Goal: Navigation & Orientation: Find specific page/section

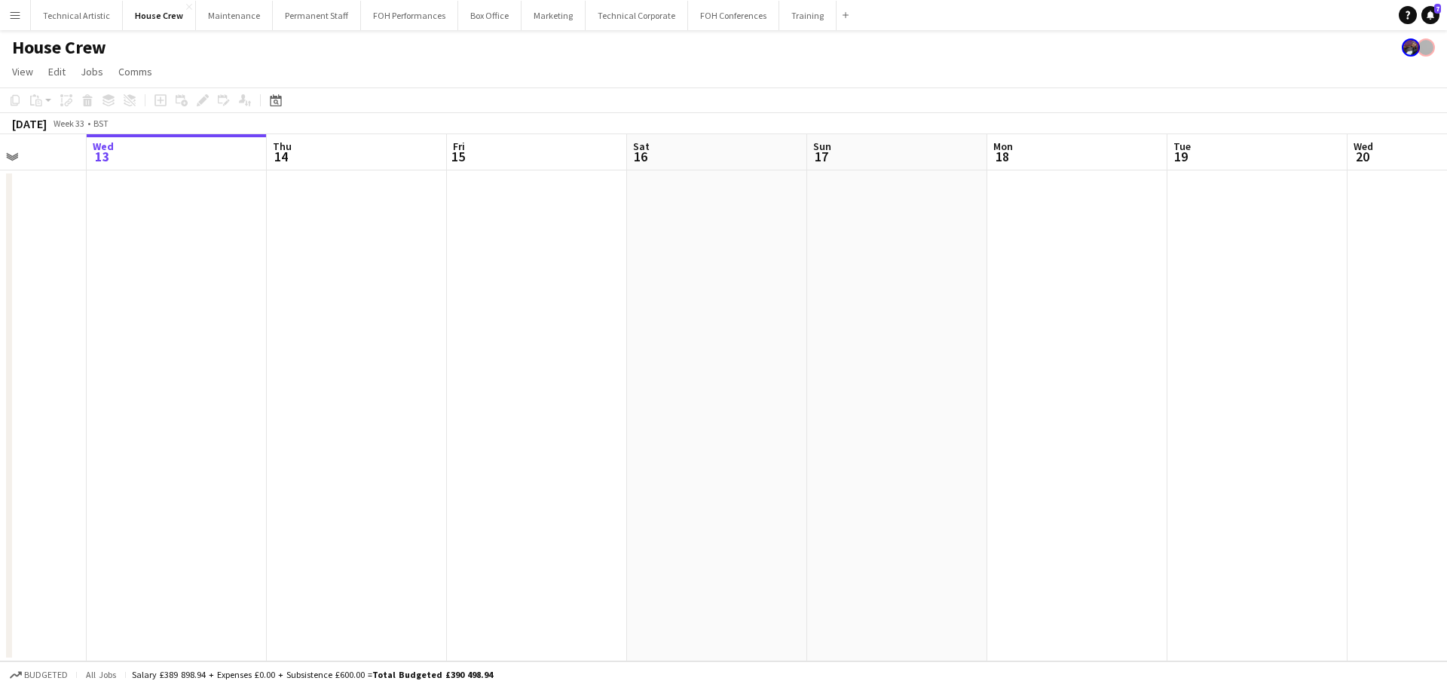
drag, startPoint x: 1021, startPoint y: 317, endPoint x: 543, endPoint y: 264, distance: 481.5
click at [543, 264] on app-calendar-viewport "Sun 10 2/2 1 Job Mon 11 Tue 12 Wed 13 Thu 14 Fri 15 Sat 16 Sun 17 Mon 18 Tue 19…" at bounding box center [723, 397] width 1447 height 527
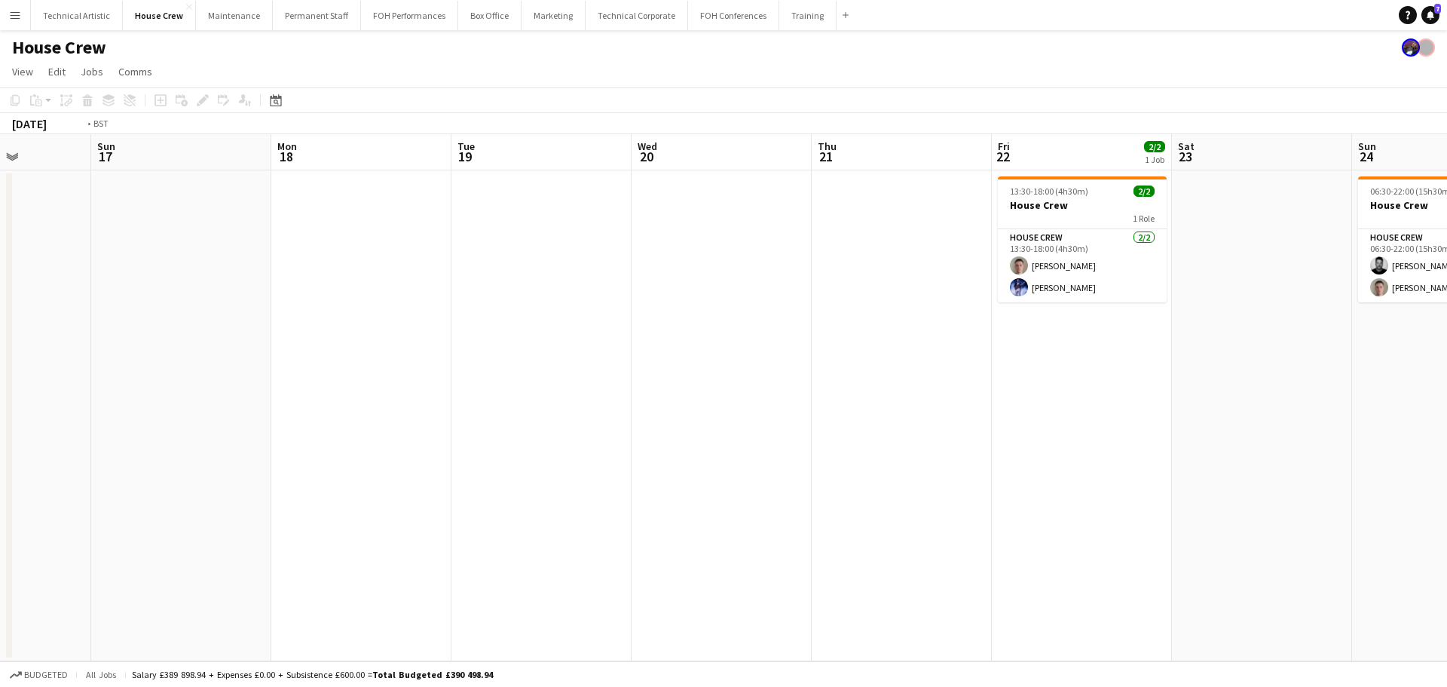
drag, startPoint x: 298, startPoint y: 286, endPoint x: 363, endPoint y: 281, distance: 65.0
click at [289, 285] on app-calendar-viewport "Thu 14 Fri 15 Sat 16 Sun 17 Mon 18 Tue 19 Wed 20 Thu 21 Fri 22 2/2 1 Job Sat 23…" at bounding box center [723, 397] width 1447 height 527
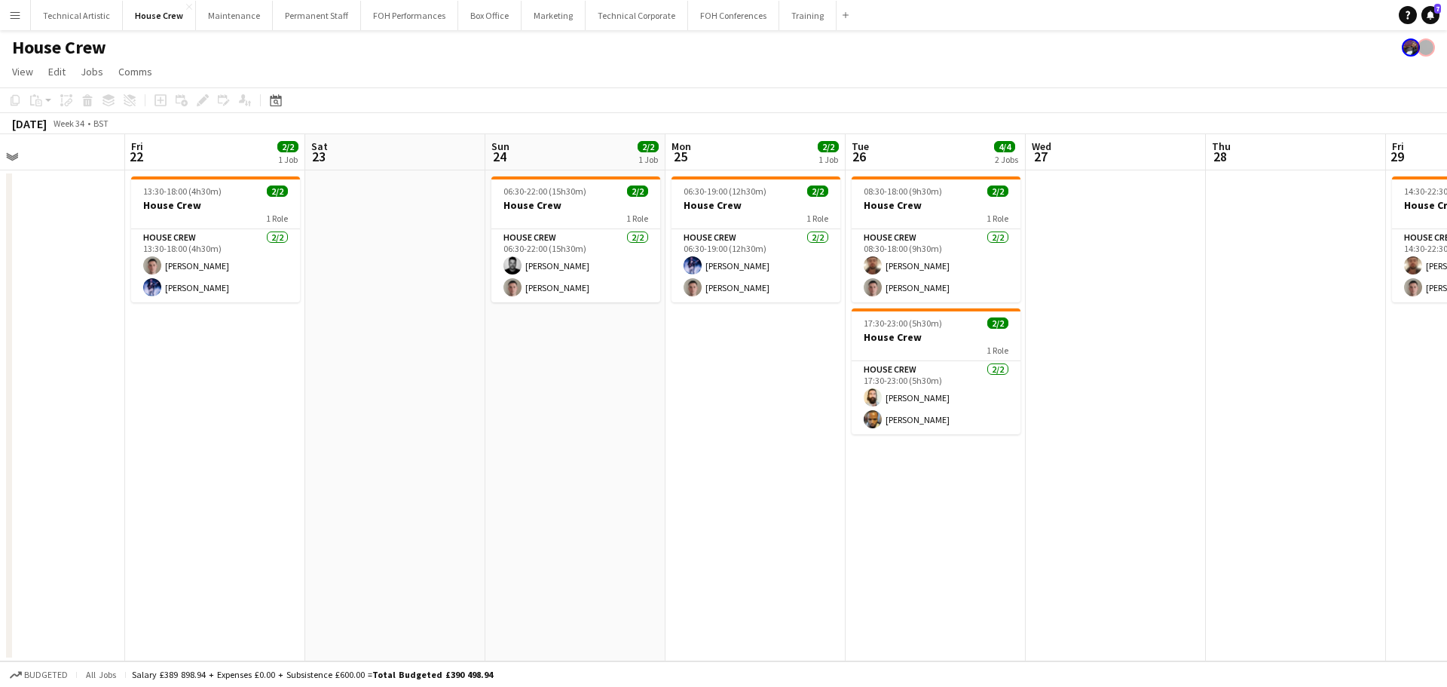
drag, startPoint x: 481, startPoint y: 283, endPoint x: 223, endPoint y: 104, distance: 314.0
click at [448, 279] on app-calendar-viewport "Tue 19 Wed 20 Thu 21 Fri 22 2/2 1 Job Sat 23 Sun 24 2/2 1 Job Mon 25 2/2 1 Job …" at bounding box center [723, 397] width 1447 height 527
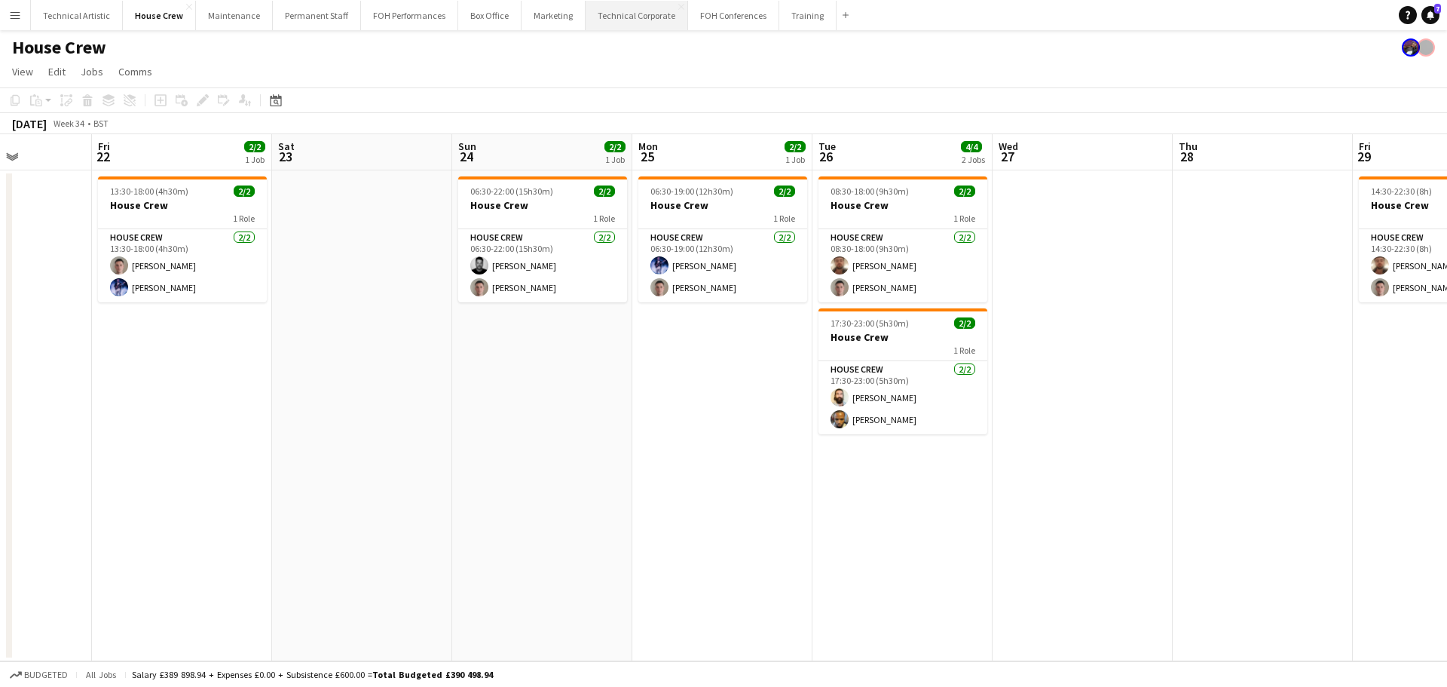
click at [618, 15] on button "Technical Corporate Close" at bounding box center [637, 15] width 102 height 29
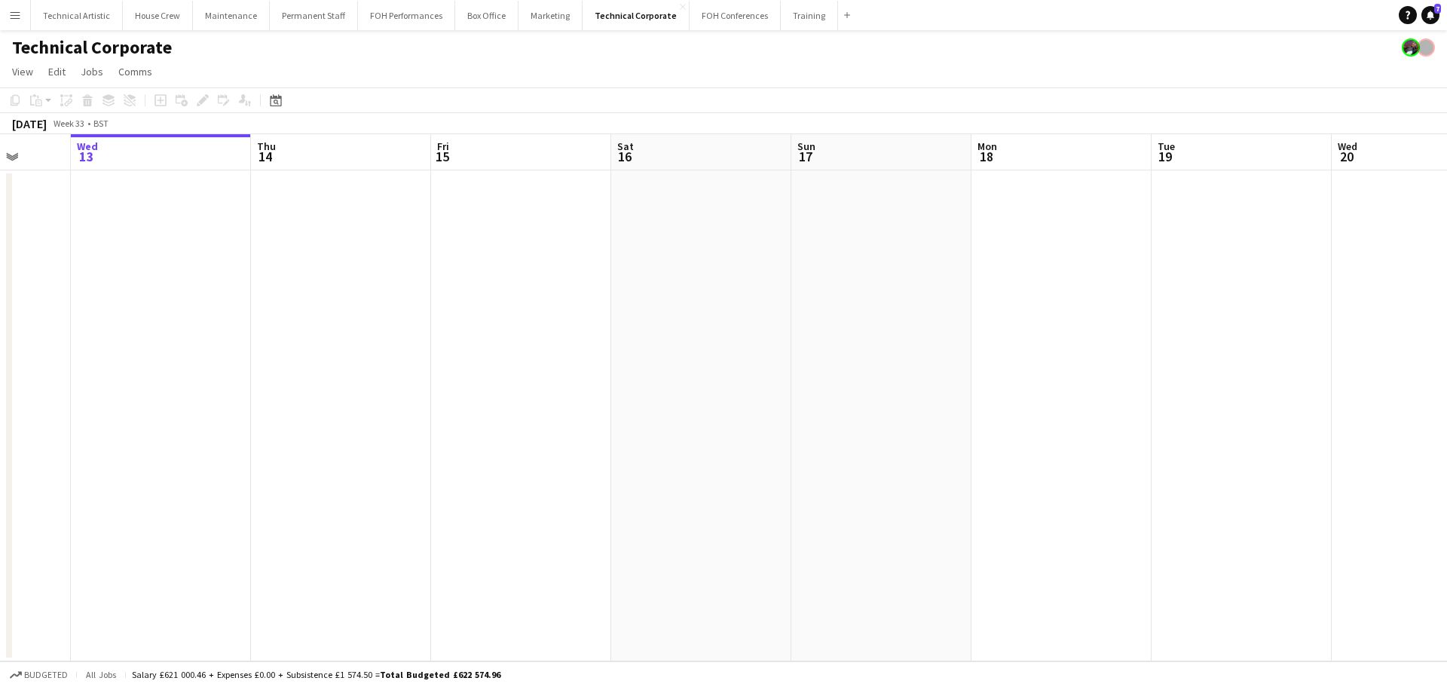
drag, startPoint x: 791, startPoint y: 316, endPoint x: 510, endPoint y: 313, distance: 280.4
click at [510, 313] on app-calendar-viewport "Sun 10 Mon 11 Tue 12 Wed 13 Thu 14 Fri 15 Sat 16 Sun 17 Mon 18 Tue 19 Wed 20 Th…" at bounding box center [723, 397] width 1447 height 527
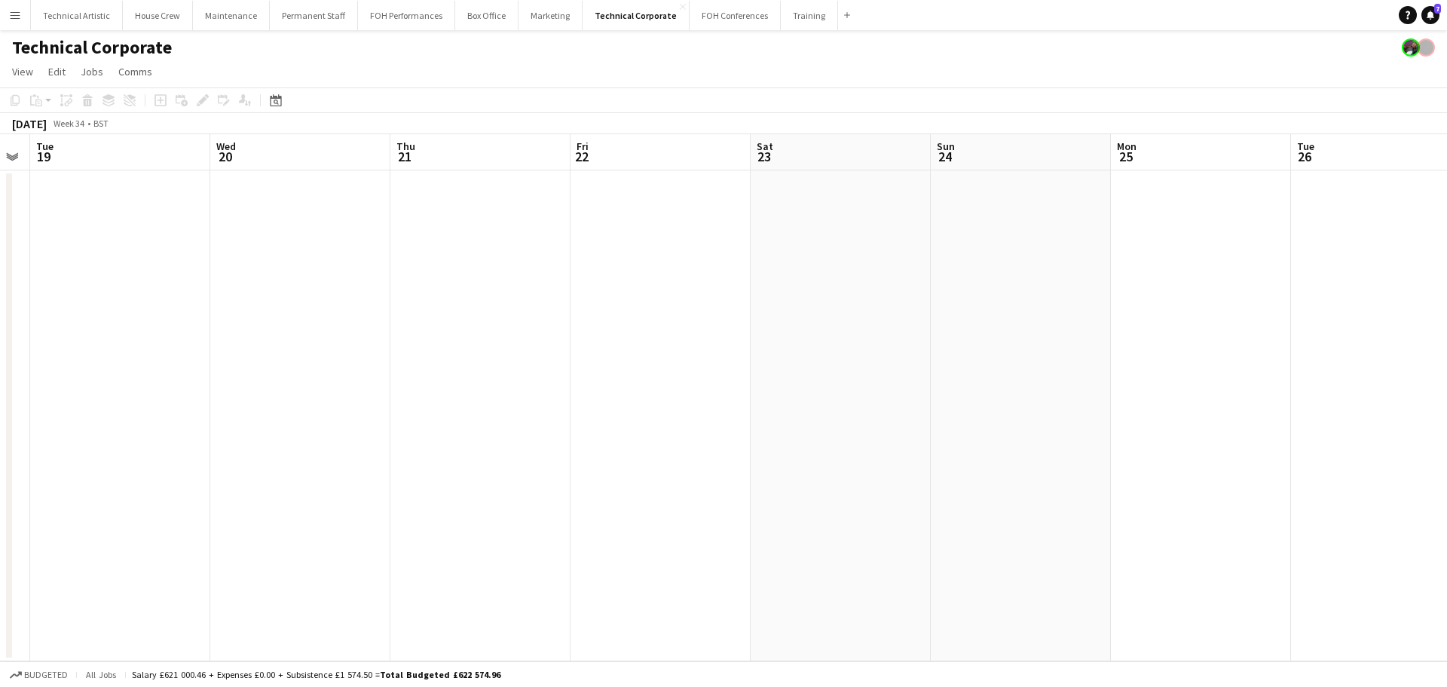
drag, startPoint x: 910, startPoint y: 314, endPoint x: 190, endPoint y: 246, distance: 722.9
click at [190, 246] on app-calendar-viewport "Sat 16 Sun 17 Mon 18 Tue 19 Wed 20 Thu 21 Fri 22 Sat 23 Sun 24 Mon 25 Tue 26 We…" at bounding box center [723, 397] width 1447 height 527
drag, startPoint x: 925, startPoint y: 381, endPoint x: 147, endPoint y: 239, distance: 790.7
click at [147, 239] on app-calendar-viewport "Sat 16 Sun 17 Mon 18 Tue 19 Wed 20 Thu 21 Fri 22 Sat 23 Sun 24 Mon 25 Tue 26 We…" at bounding box center [723, 397] width 1447 height 527
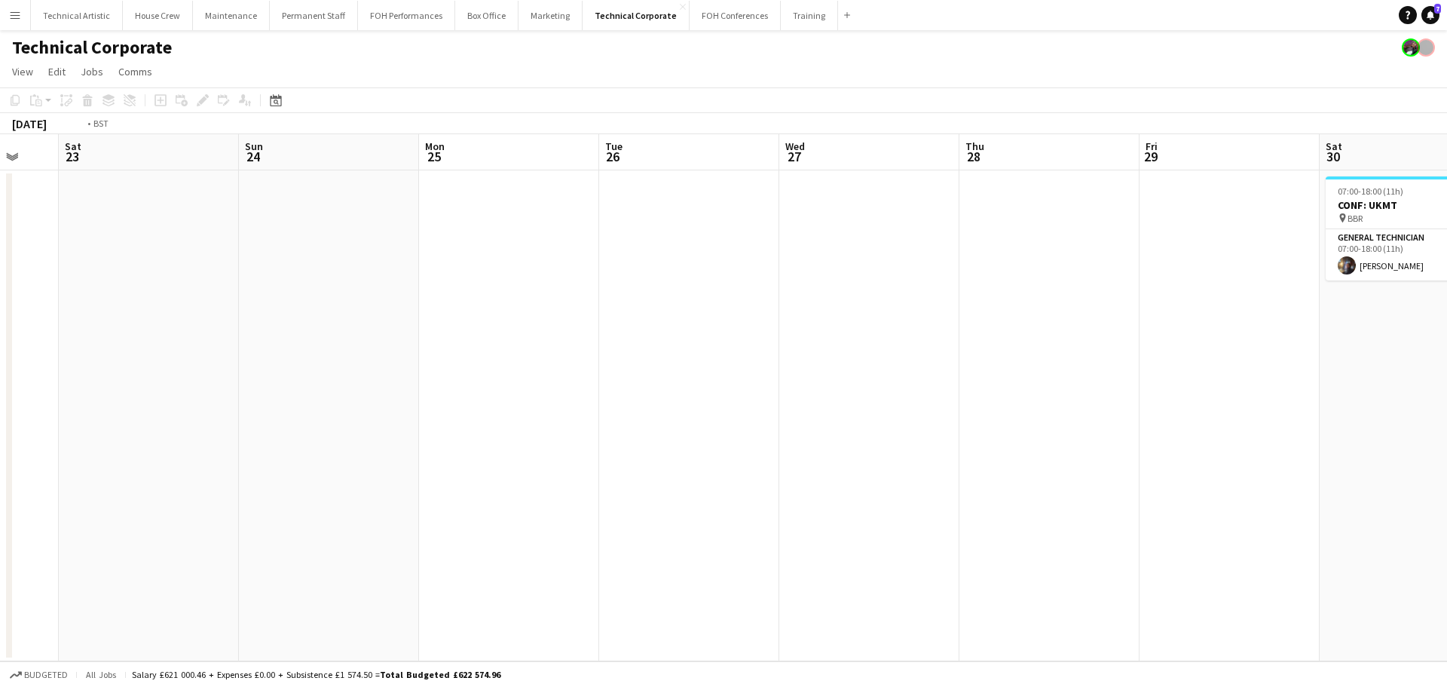
click at [284, 279] on app-calendar-viewport "Wed 20 Thu 21 Fri 22 Sat 23 Sun 24 Mon 25 Tue 26 Wed 27 Thu 28 Fri 29 Sat 30 1/…" at bounding box center [723, 397] width 1447 height 527
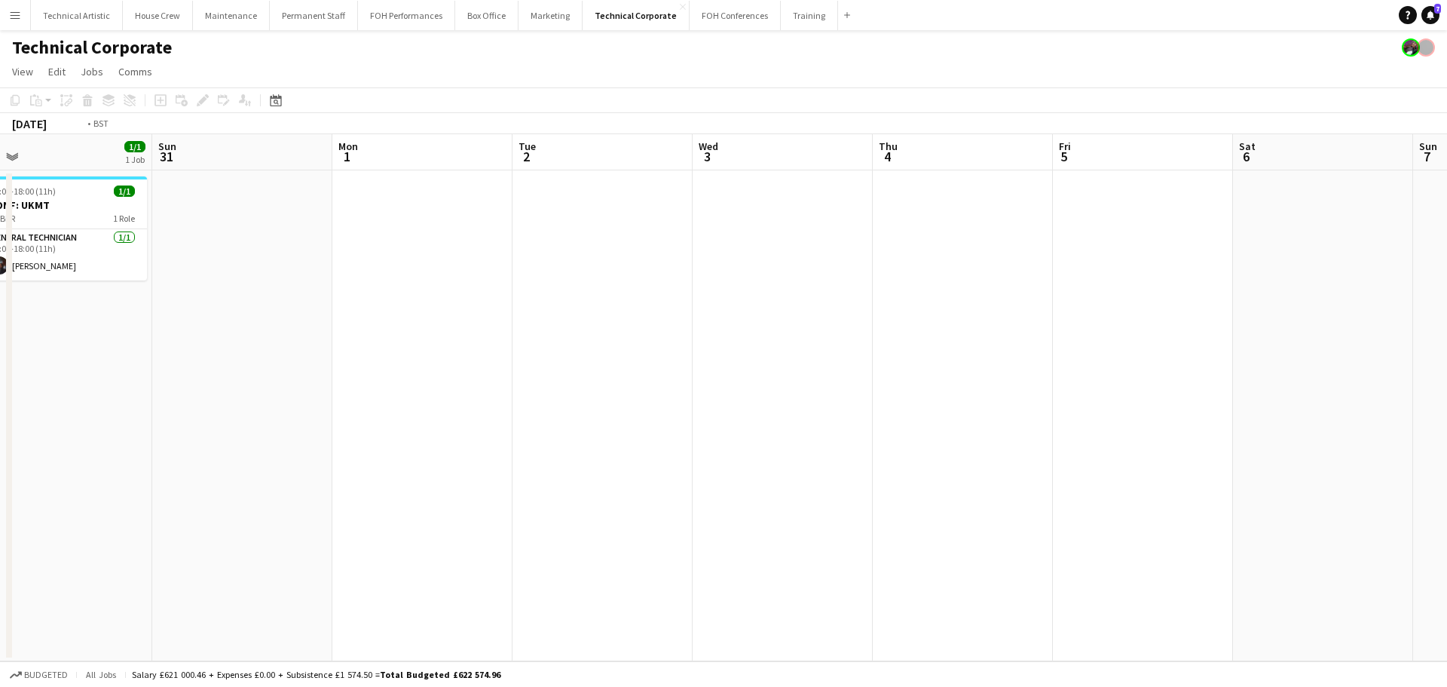
drag, startPoint x: 516, startPoint y: 336, endPoint x: 308, endPoint y: 304, distance: 209.7
click at [273, 300] on app-calendar-viewport "Thu 28 Fri 29 Sat 30 1/1 1 Job Sun 31 Mon 1 Tue 2 Wed 3 Thu 4 Fri 5 Sat 6 Sun 7…" at bounding box center [723, 397] width 1447 height 527
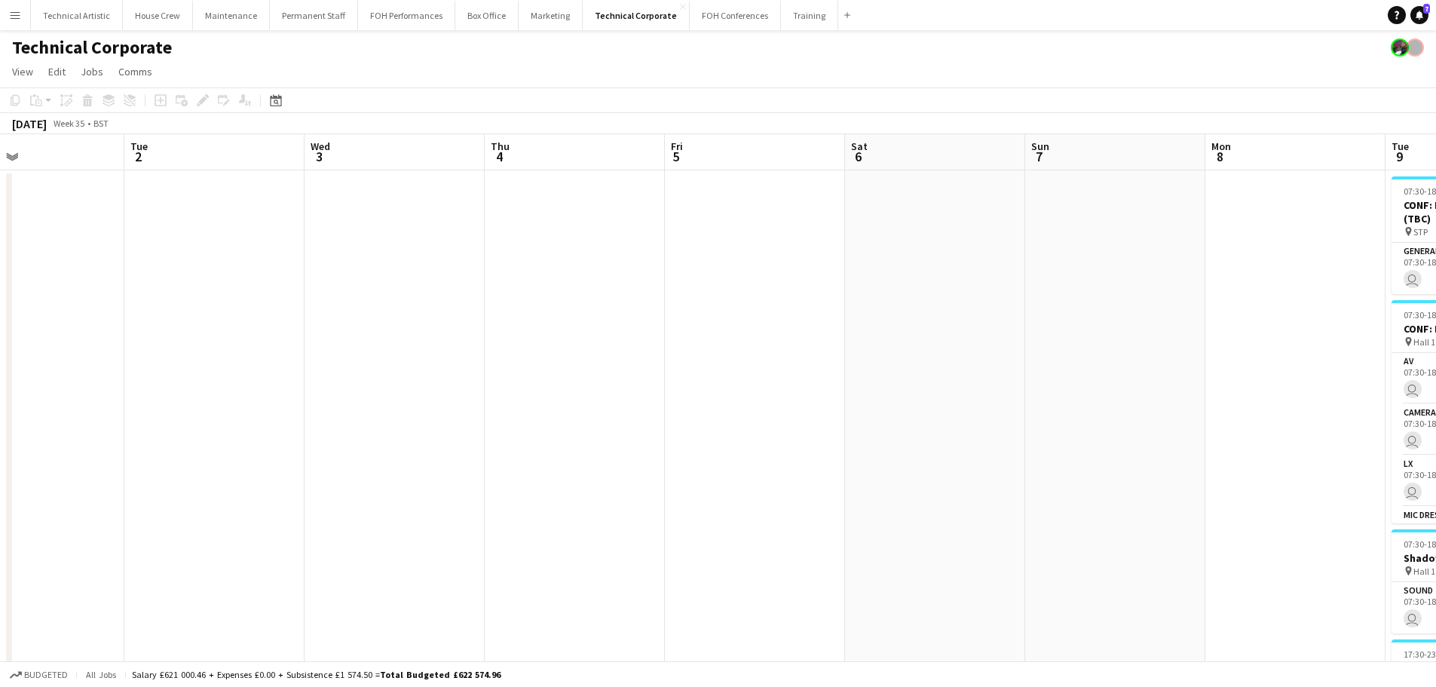
drag, startPoint x: 1042, startPoint y: 435, endPoint x: 289, endPoint y: 304, distance: 763.4
click at [281, 304] on app-calendar-viewport "Sat 30 1/1 1 Job Sun 31 Mon 1 Tue 2 Wed 3 Thu 4 Fri 5 Sat 6 Sun 7 Mon 8 Tue 9 1…" at bounding box center [718, 513] width 1436 height 759
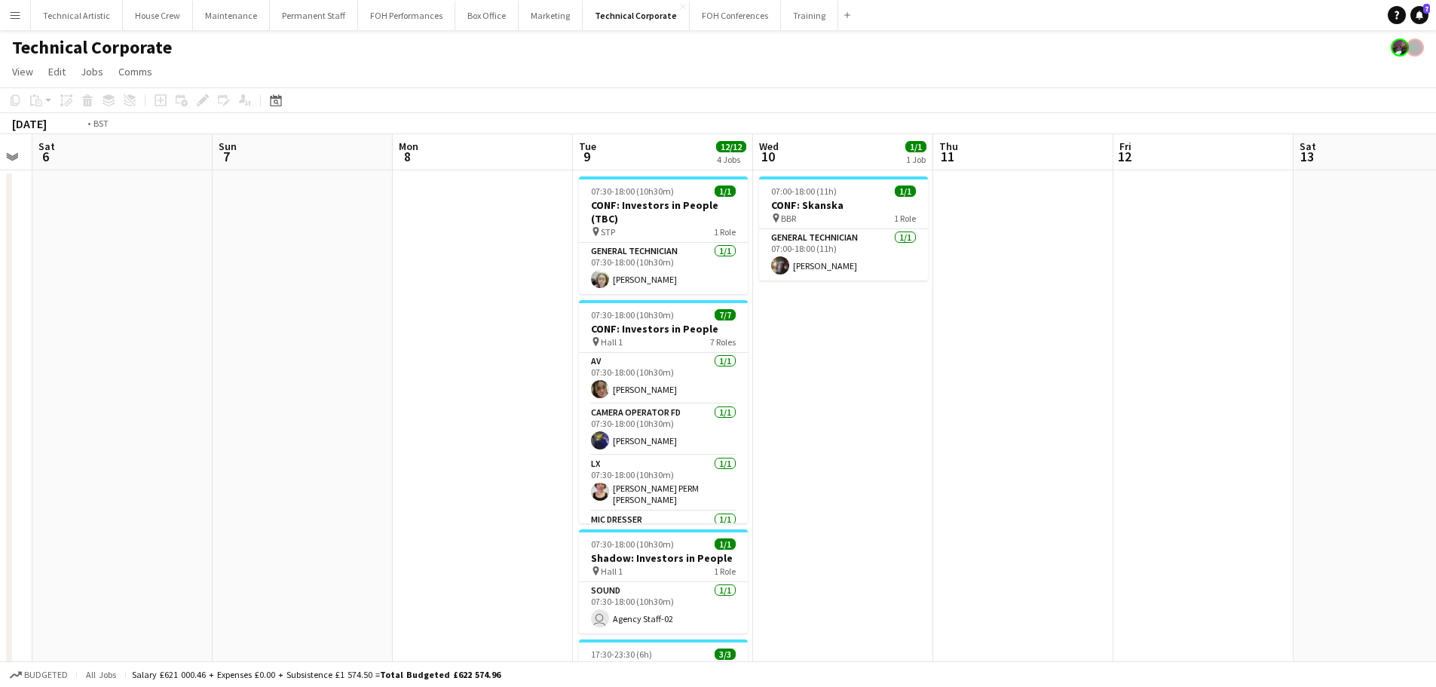
click at [407, 320] on app-calendar-viewport "Wed 3 Thu 4 Fri 5 Sat 6 Sun 7 Mon 8 Tue 9 12/12 4 Jobs Wed 10 1/1 1 Job Thu 11 …" at bounding box center [718, 513] width 1436 height 759
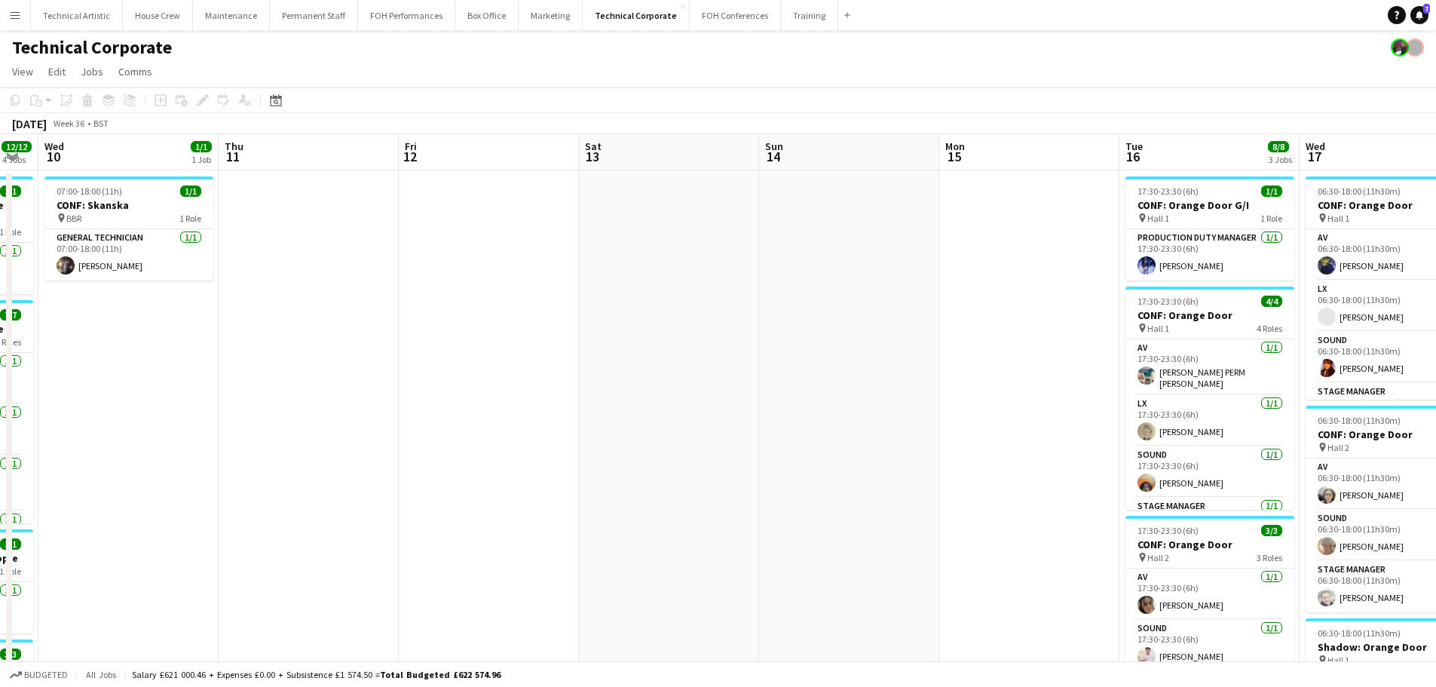
drag, startPoint x: 1047, startPoint y: 369, endPoint x: 580, endPoint y: 326, distance: 469.2
click at [580, 326] on app-calendar-viewport "Sun 7 Mon 8 Tue 9 12/12 4 Jobs Wed 10 1/1 1 Job Thu 11 Fri 12 Sat 13 Sun 14 Mon…" at bounding box center [718, 581] width 1436 height 894
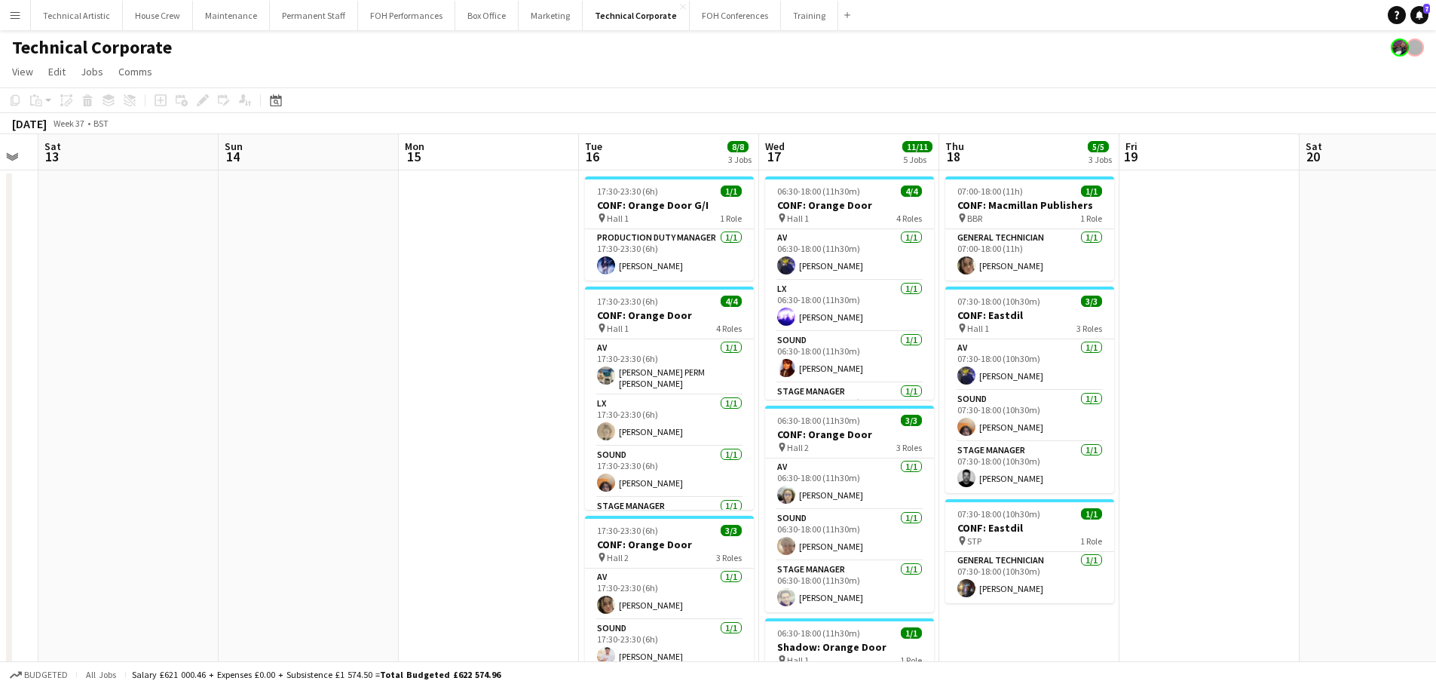
scroll to position [0, 585]
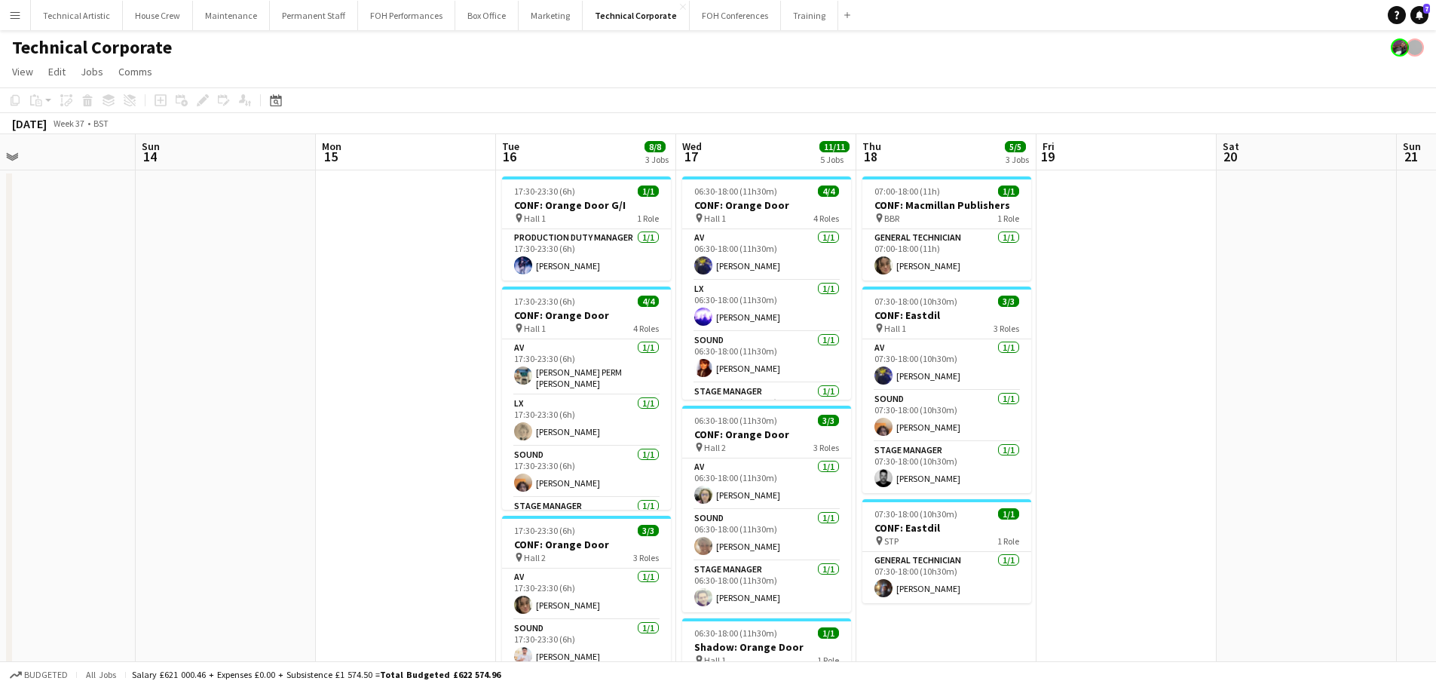
drag, startPoint x: 696, startPoint y: 320, endPoint x: 433, endPoint y: 344, distance: 264.1
click at [433, 344] on app-calendar-viewport "Wed 10 1/1 1 Job Thu 11 Fri 12 Sat 13 Sun 14 Mon 15 Tue 16 8/8 3 Jobs Wed 17 11…" at bounding box center [718, 581] width 1436 height 894
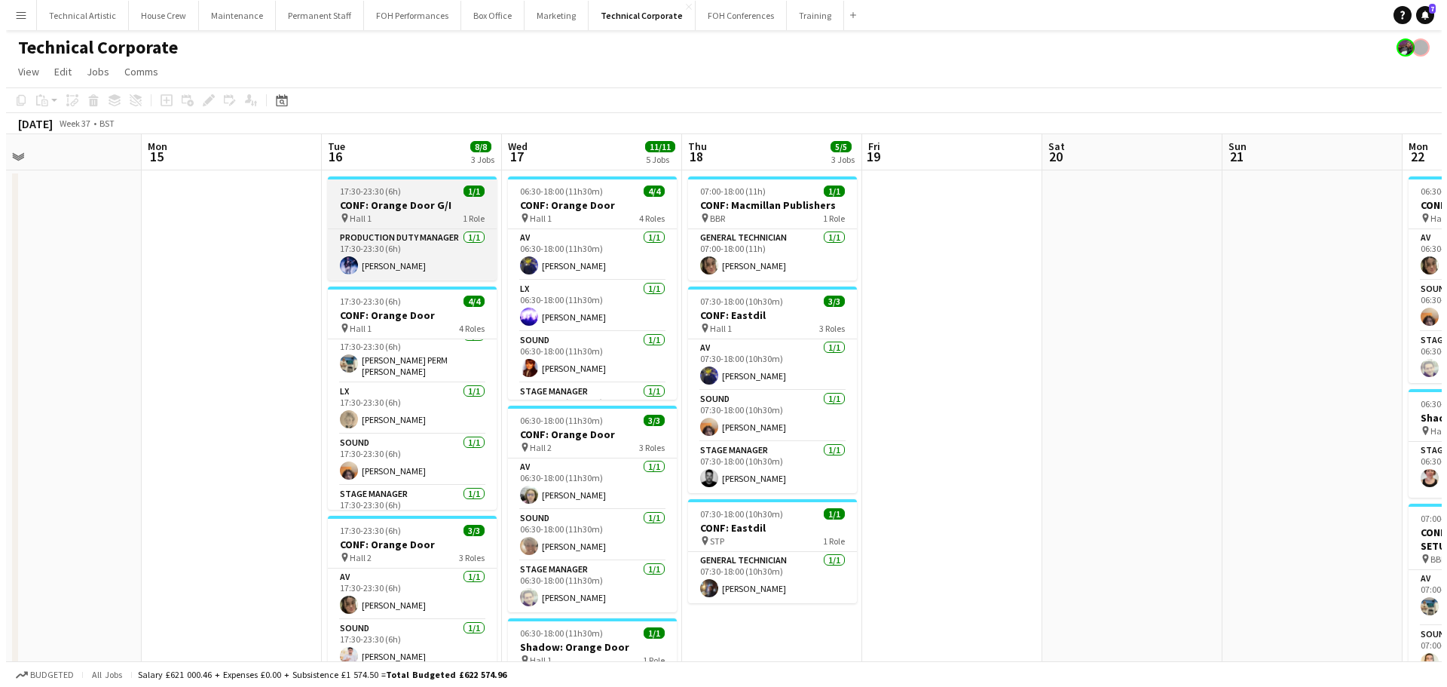
scroll to position [0, 0]
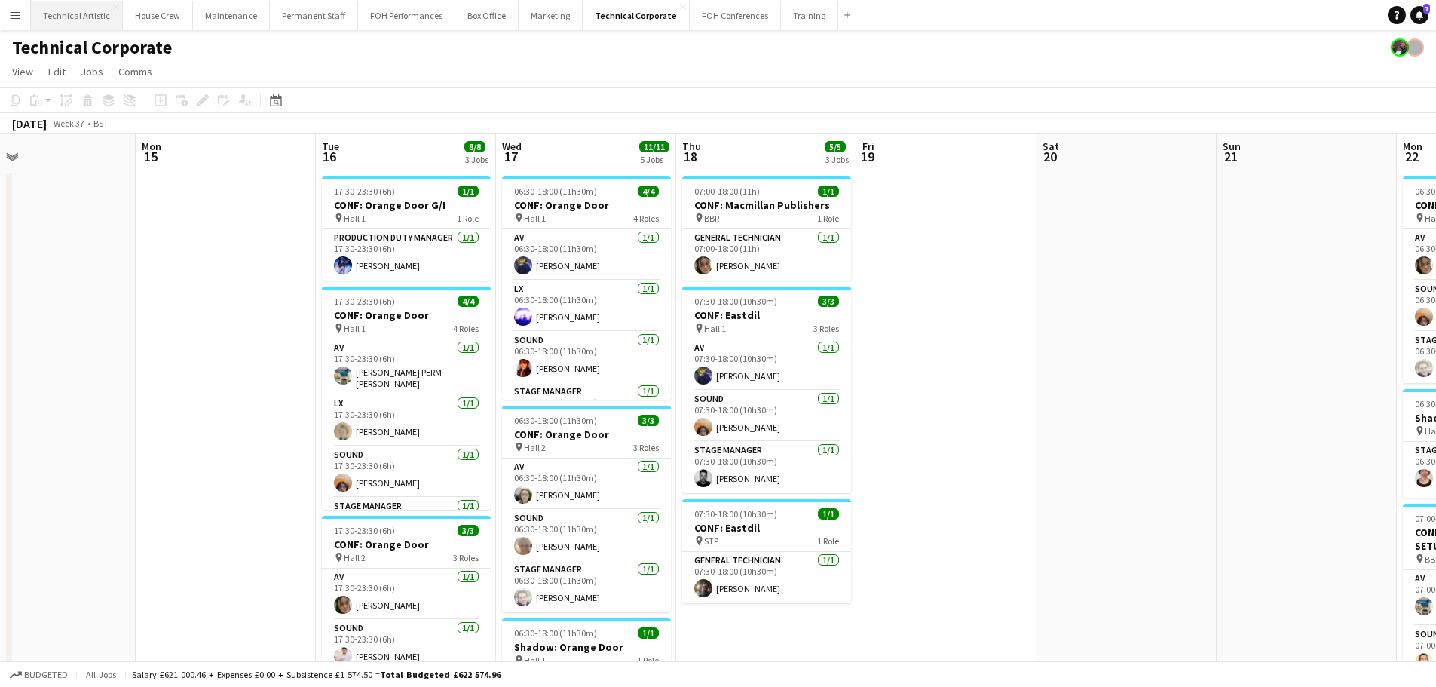
click at [90, 20] on button "Technical Artistic Close" at bounding box center [77, 15] width 92 height 29
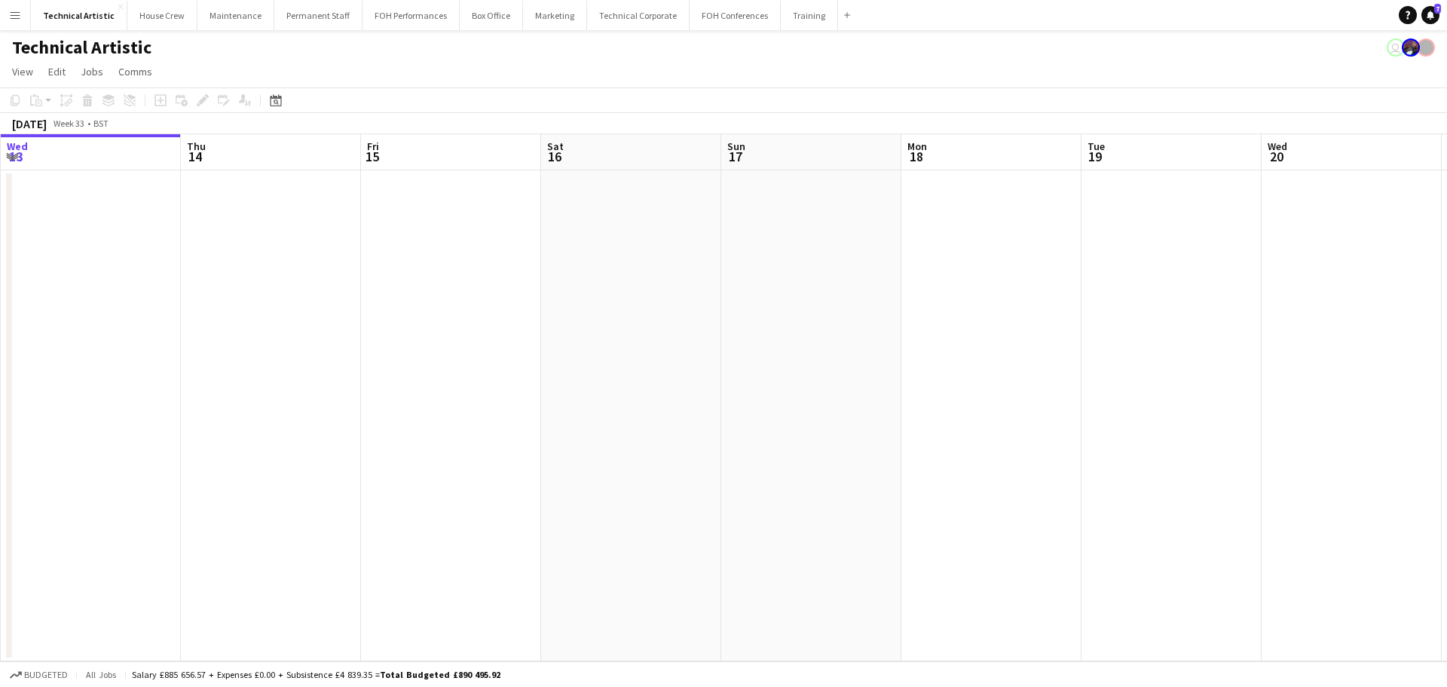
drag, startPoint x: 641, startPoint y: 301, endPoint x: 159, endPoint y: 233, distance: 487.1
click at [159, 233] on app-calendar-viewport "Sun 10 2/2 1 Job Mon 11 Tue 12 Wed 13 Thu 14 Fri 15 Sat 16 Sun 17 Mon 18 Tue 19…" at bounding box center [723, 397] width 1447 height 527
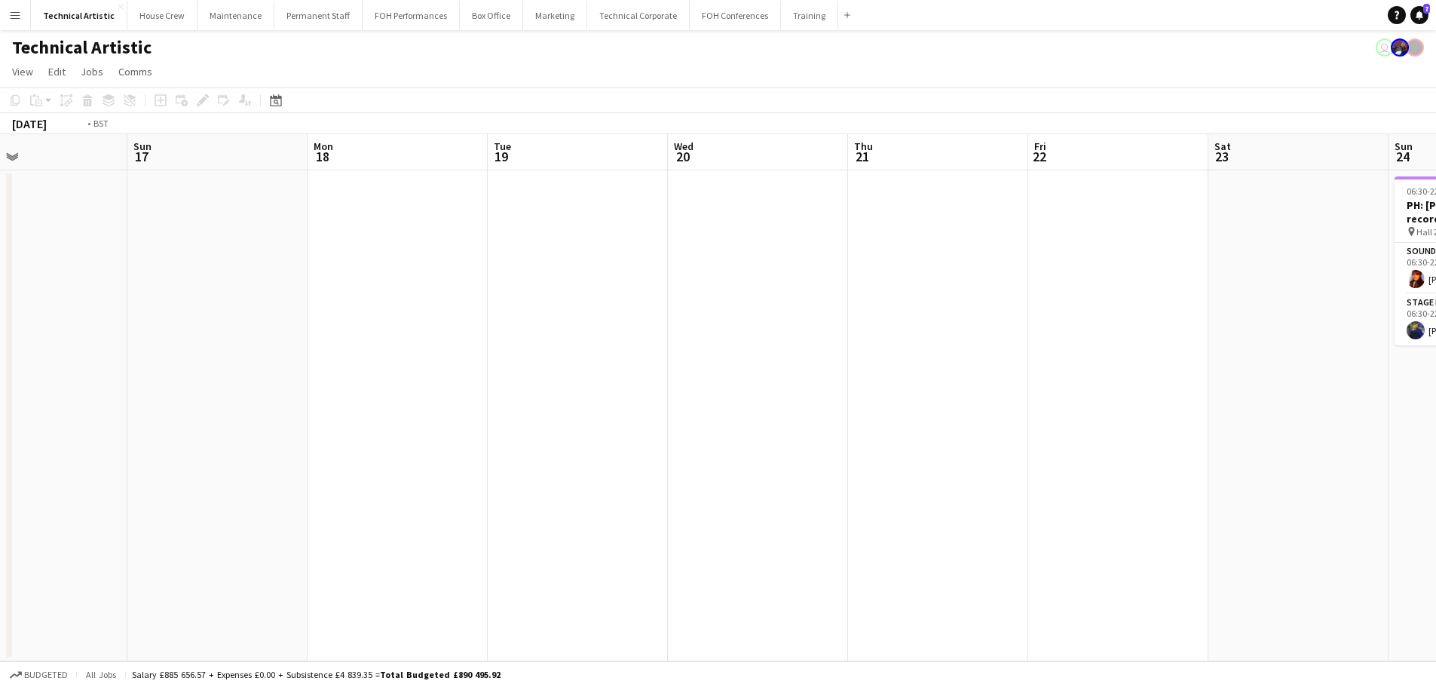
drag, startPoint x: 929, startPoint y: 314, endPoint x: 264, endPoint y: 213, distance: 673.1
click at [164, 213] on app-calendar-viewport "Wed 13 Thu 14 Fri 15 Sat 16 Sun 17 Mon 18 Tue 19 Wed 20 Thu 21 Fri 22 Sat 23 Su…" at bounding box center [718, 397] width 1436 height 527
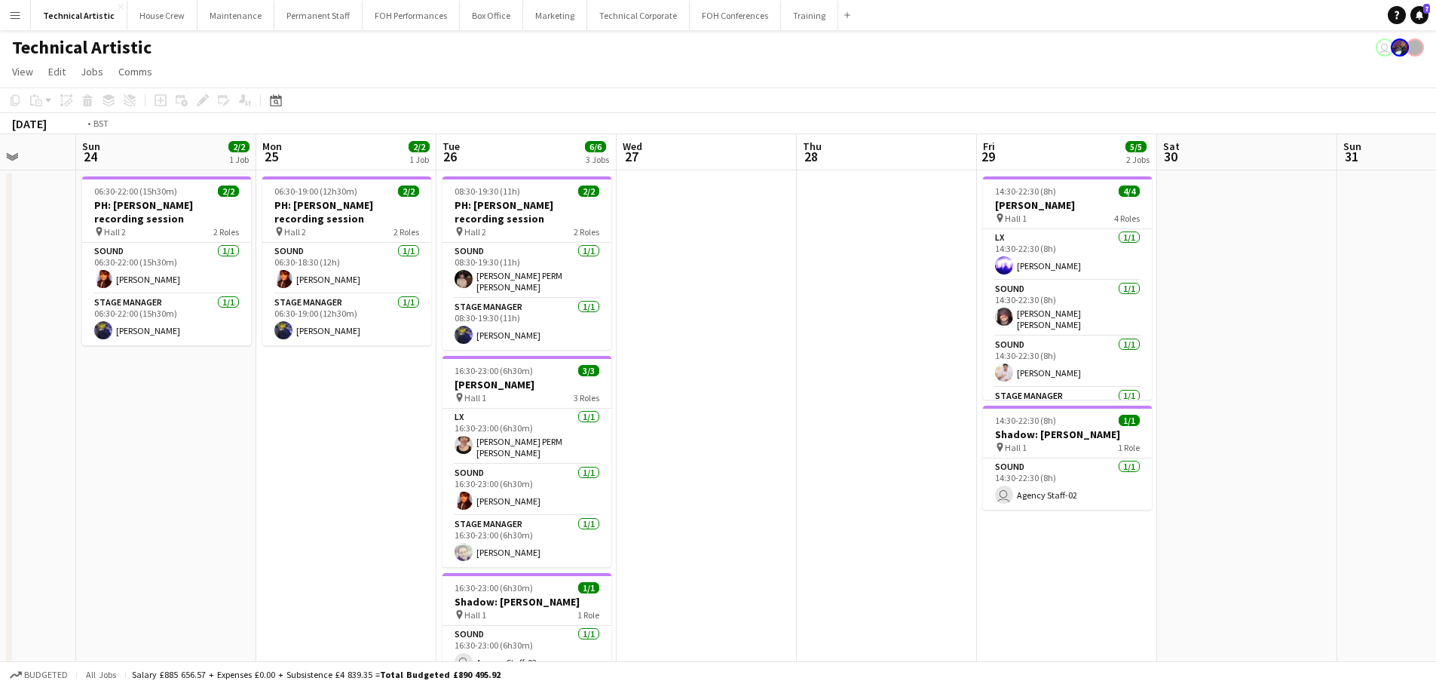
drag, startPoint x: 478, startPoint y: 268, endPoint x: 427, endPoint y: 240, distance: 58.3
click at [259, 237] on app-calendar-viewport "Thu 21 Fri 22 Sat 23 Sun 24 2/2 1 Job Mon 25 2/2 1 Job Tue 26 6/6 3 Jobs Wed 27…" at bounding box center [718, 424] width 1436 height 581
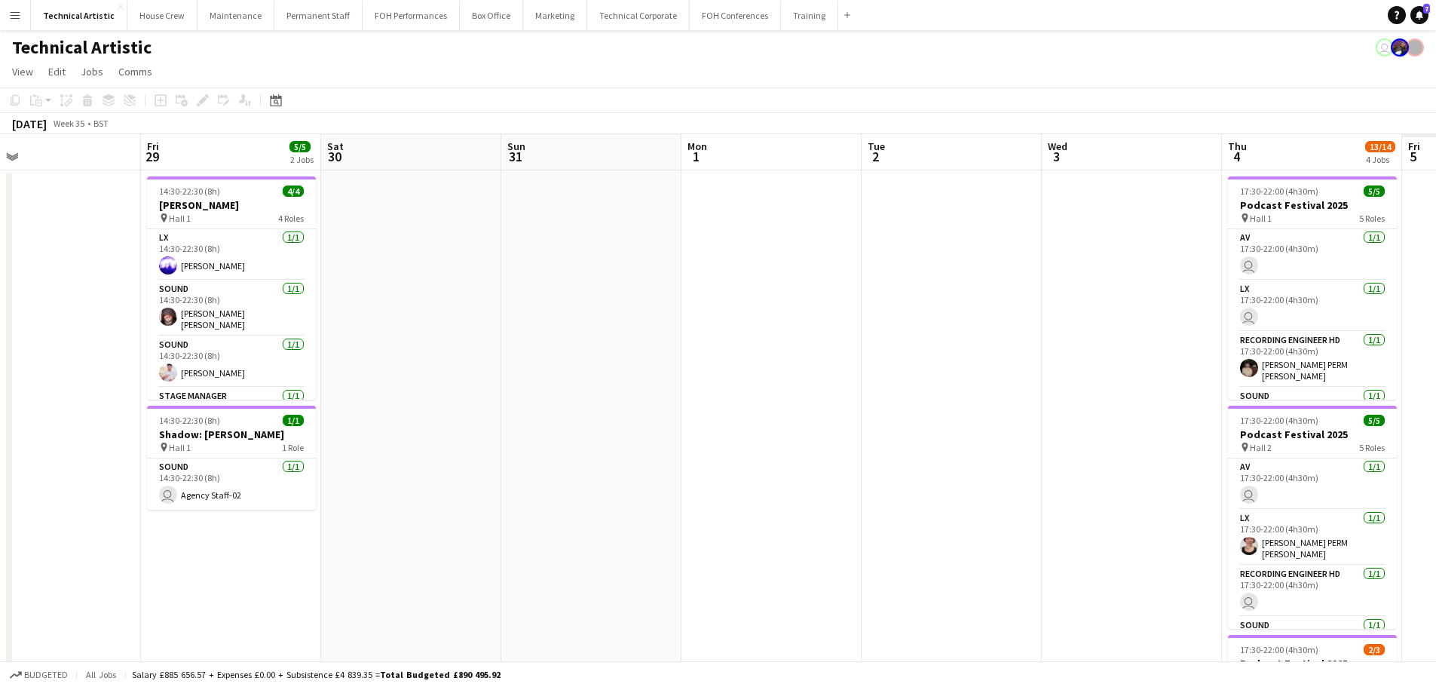
drag, startPoint x: 334, startPoint y: 240, endPoint x: 731, endPoint y: 278, distance: 399.0
click at [326, 238] on app-calendar-viewport "Mon 25 2/2 1 Job Tue 26 6/6 3 Jobs Wed 27 Thu 28 Fri 29 5/5 2 Jobs Sat 30 Sun 3…" at bounding box center [718, 572] width 1436 height 877
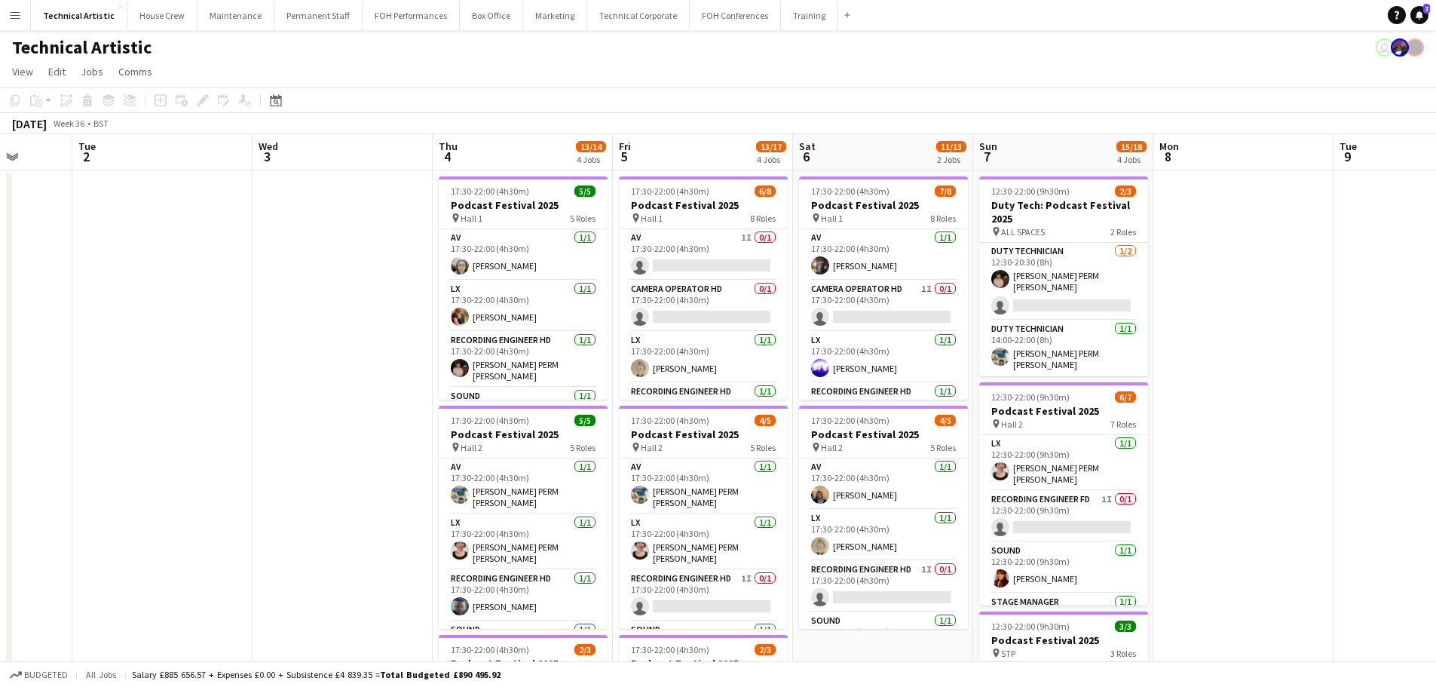
drag, startPoint x: 812, startPoint y: 314, endPoint x: 396, endPoint y: 254, distance: 420.4
click at [396, 254] on app-calendar-viewport "Fri 29 5/5 2 Jobs Sat 30 Sun 31 Mon 1 Tue 2 Wed 3 Thu 4 13/14 4 Jobs Fri 5 13/1…" at bounding box center [718, 609] width 1436 height 950
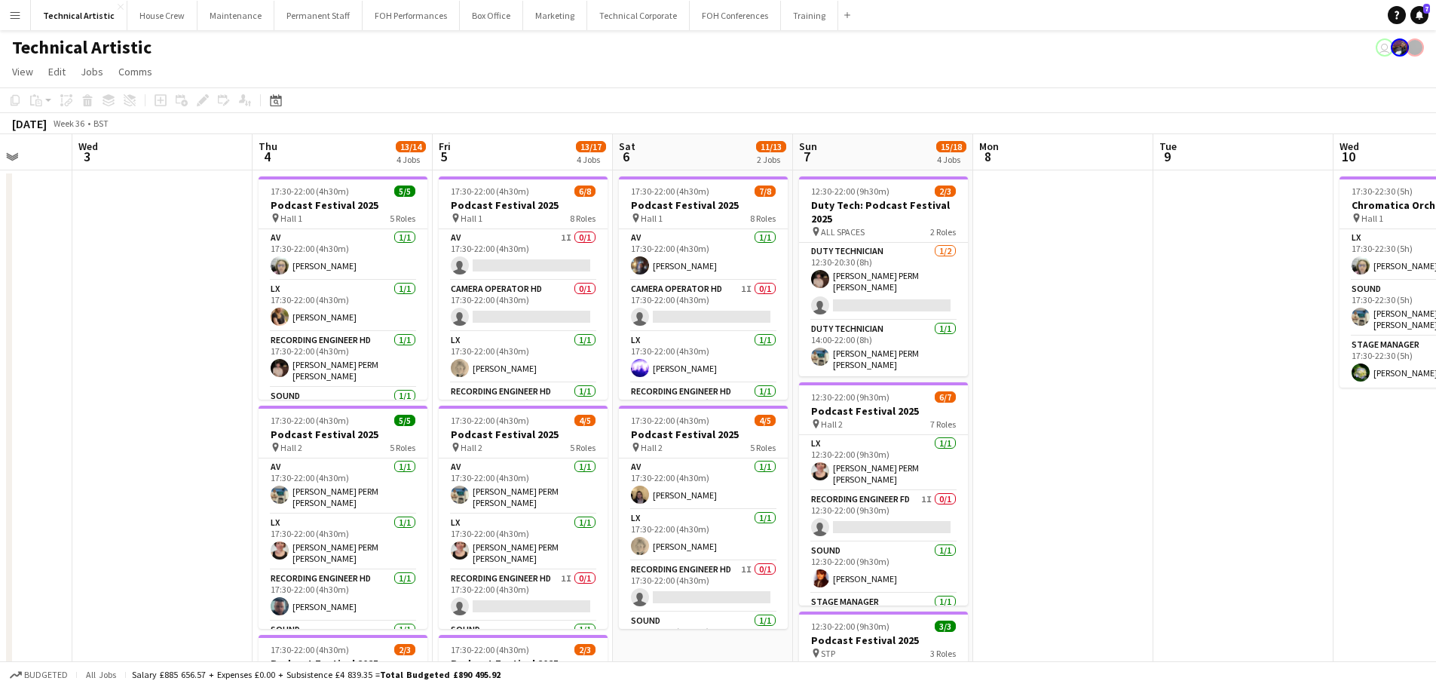
drag, startPoint x: 867, startPoint y: 317, endPoint x: 451, endPoint y: 239, distance: 423.2
click at [184, 224] on app-calendar-viewport "Sun 31 Mon 1 Tue 2 Wed 3 Thu 4 13/14 4 Jobs Fri 5 13/17 4 Jobs Sat 6 11/13 2 Jo…" at bounding box center [718, 609] width 1436 height 950
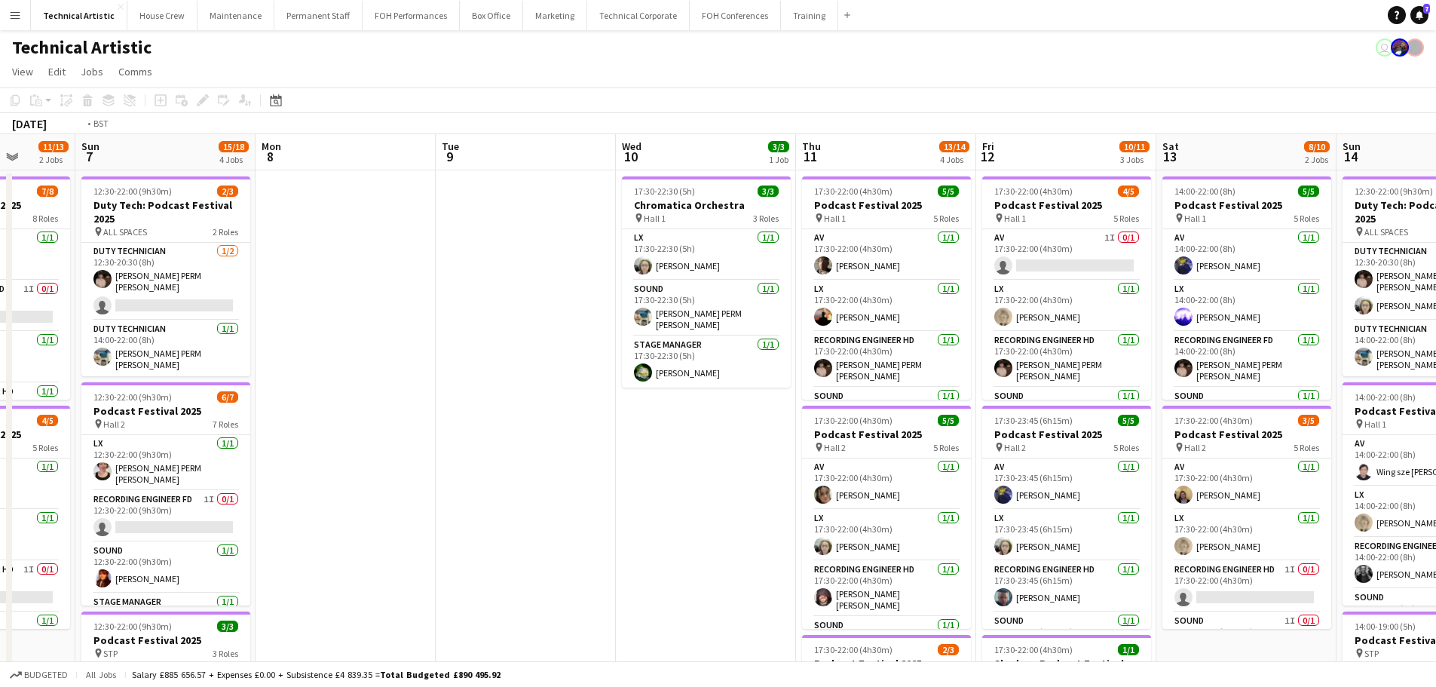
drag, startPoint x: 950, startPoint y: 316, endPoint x: 380, endPoint y: 259, distance: 572.6
click at [380, 259] on app-calendar-viewport "Wed 3 Thu 4 13/14 4 Jobs Fri 5 13/17 4 Jobs Sat 6 11/13 2 Jobs Sun 7 15/18 4 Jo…" at bounding box center [718, 609] width 1436 height 950
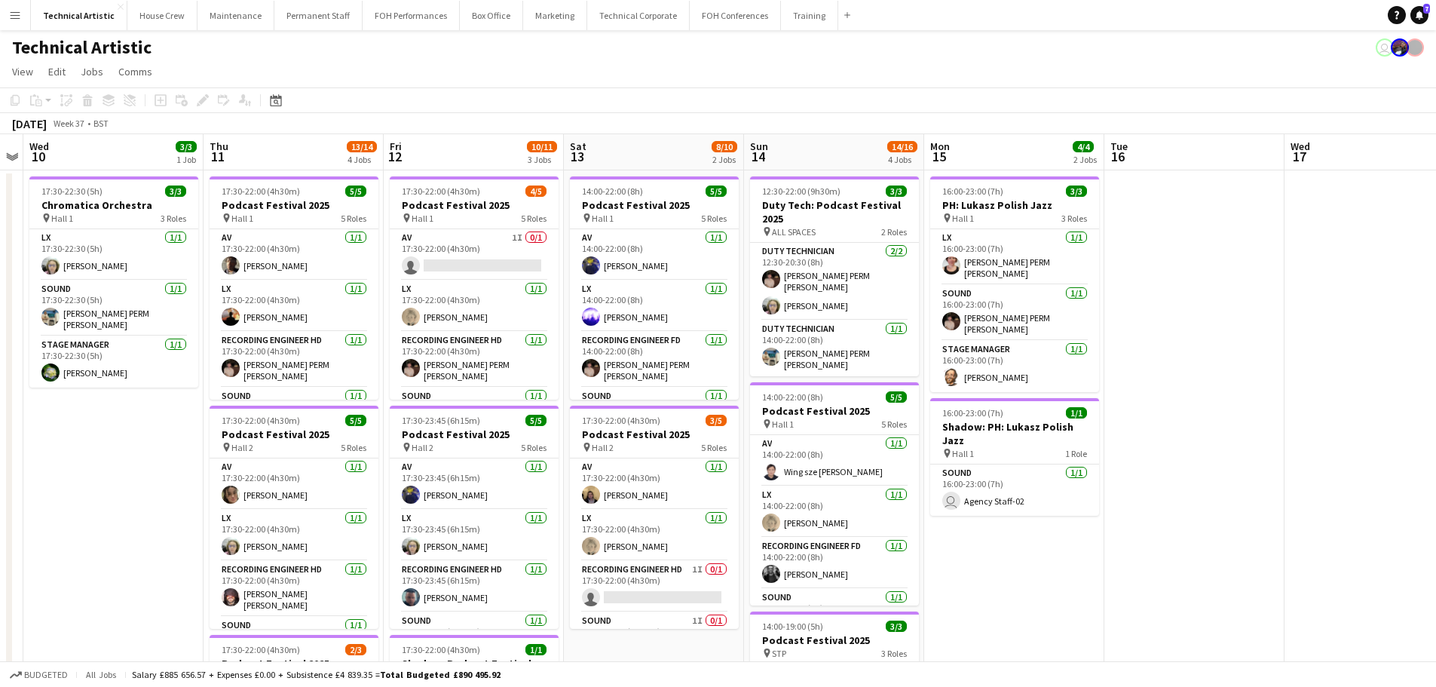
drag, startPoint x: 764, startPoint y: 323, endPoint x: 341, endPoint y: 267, distance: 426.5
click at [341, 267] on app-calendar-viewport "Sun 7 15/18 4 Jobs Mon 8 Tue 9 Wed 10 3/3 1 Job Thu 11 13/14 4 Jobs Fri 12 10/1…" at bounding box center [718, 609] width 1436 height 950
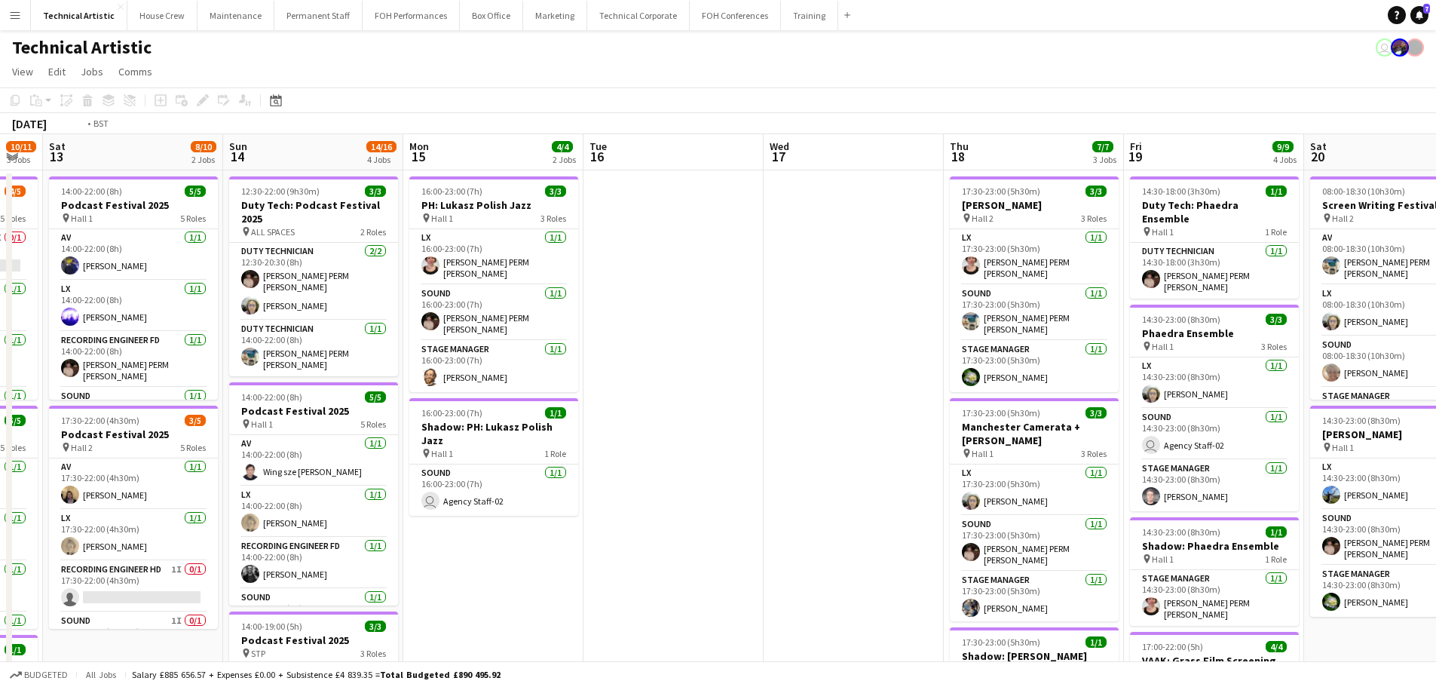
drag, startPoint x: 678, startPoint y: 292, endPoint x: 330, endPoint y: 242, distance: 351.7
click at [330, 242] on app-calendar-viewport "Wed 10 3/3 1 Job Thu 11 13/14 4 Jobs Fri 12 10/11 3 Jobs Sat 13 8/10 2 Jobs Sun…" at bounding box center [718, 609] width 1436 height 950
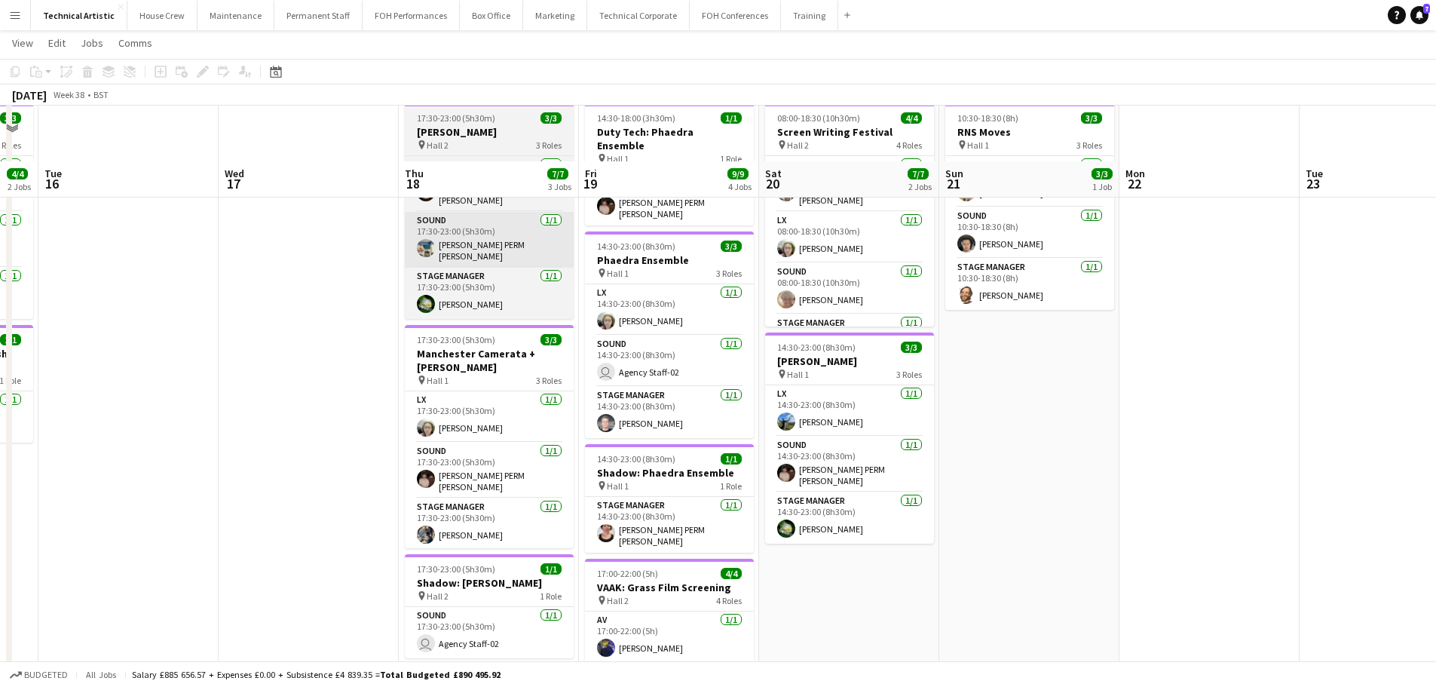
scroll to position [151, 0]
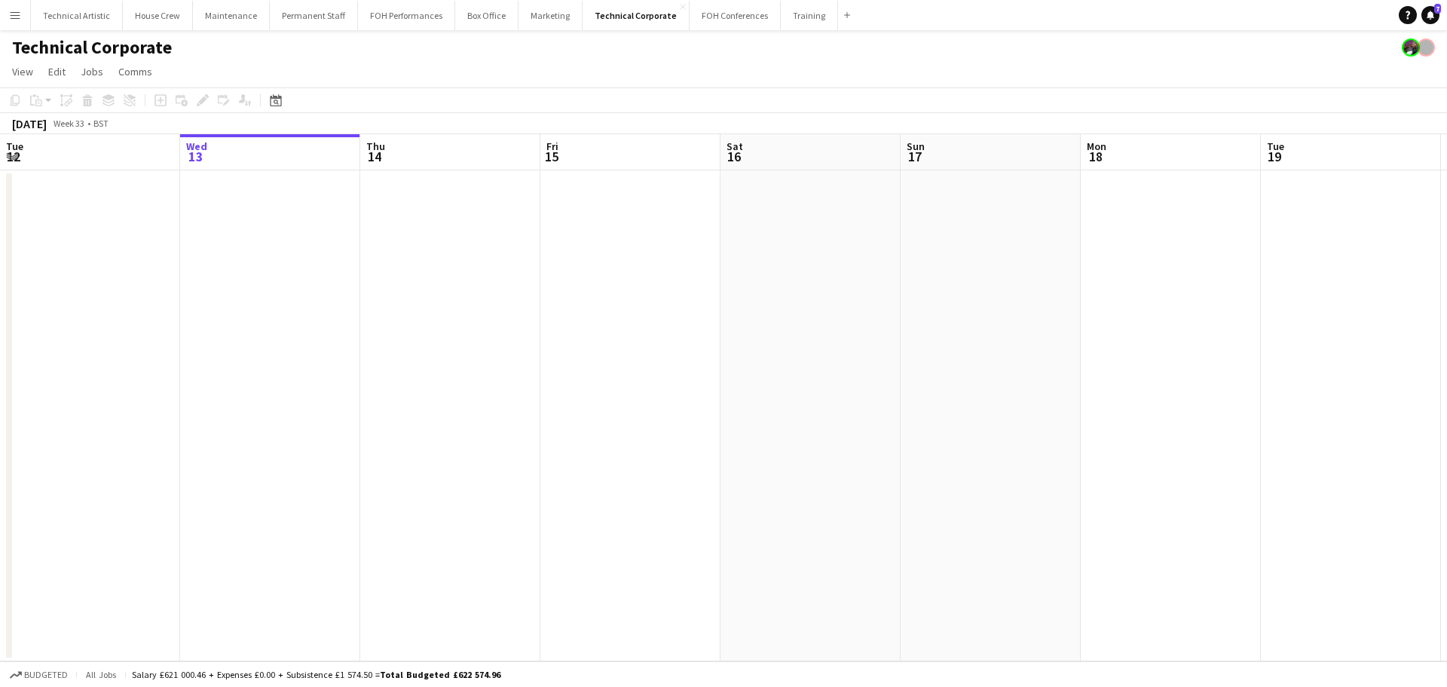
click at [0, 242] on app-date-cell at bounding box center [90, 415] width 180 height 491
